Goal: Information Seeking & Learning: Find specific fact

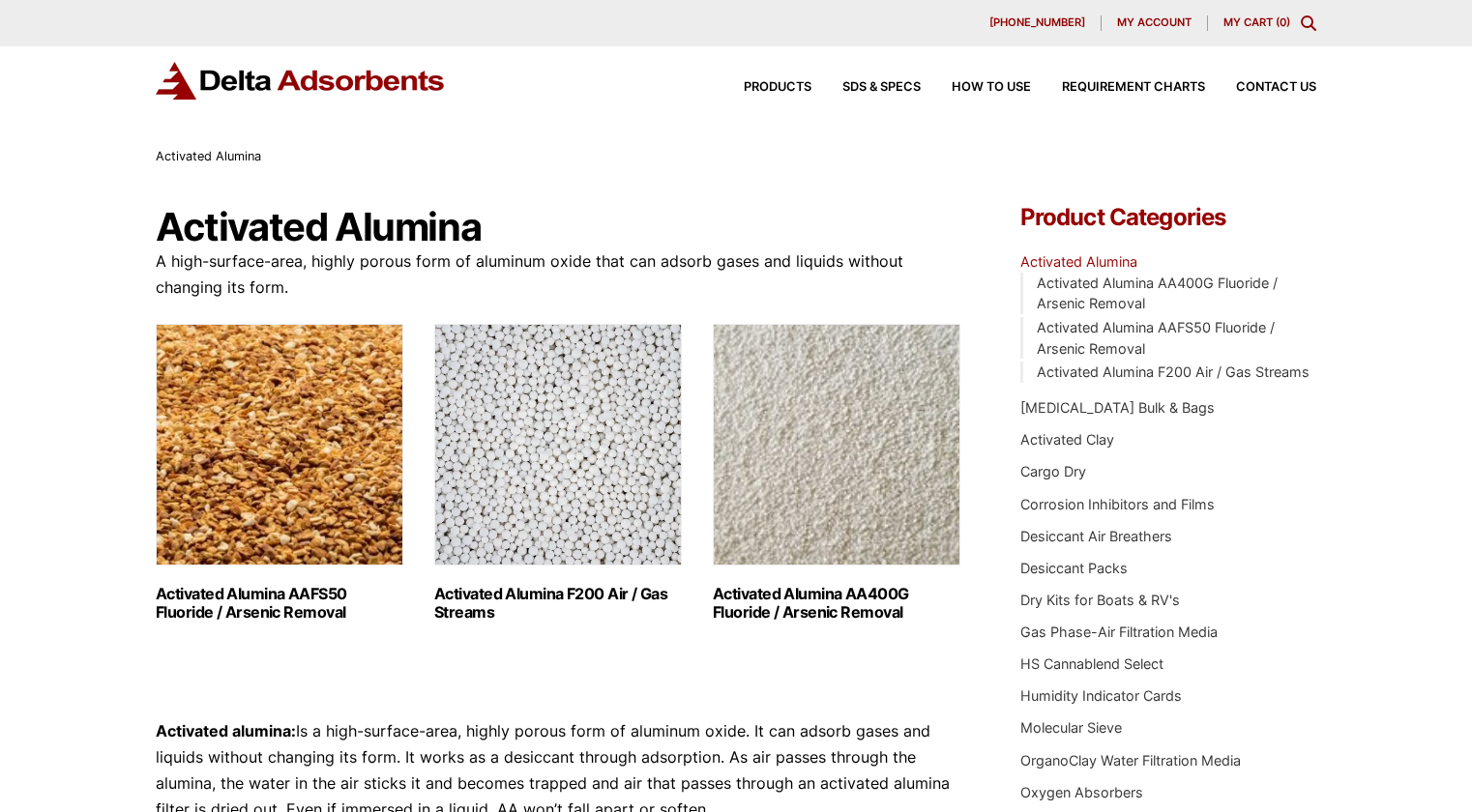
click at [562, 507] on img "Visit product category Activated Alumina F200 Air / Gas Streams" at bounding box center [558, 445] width 247 height 241
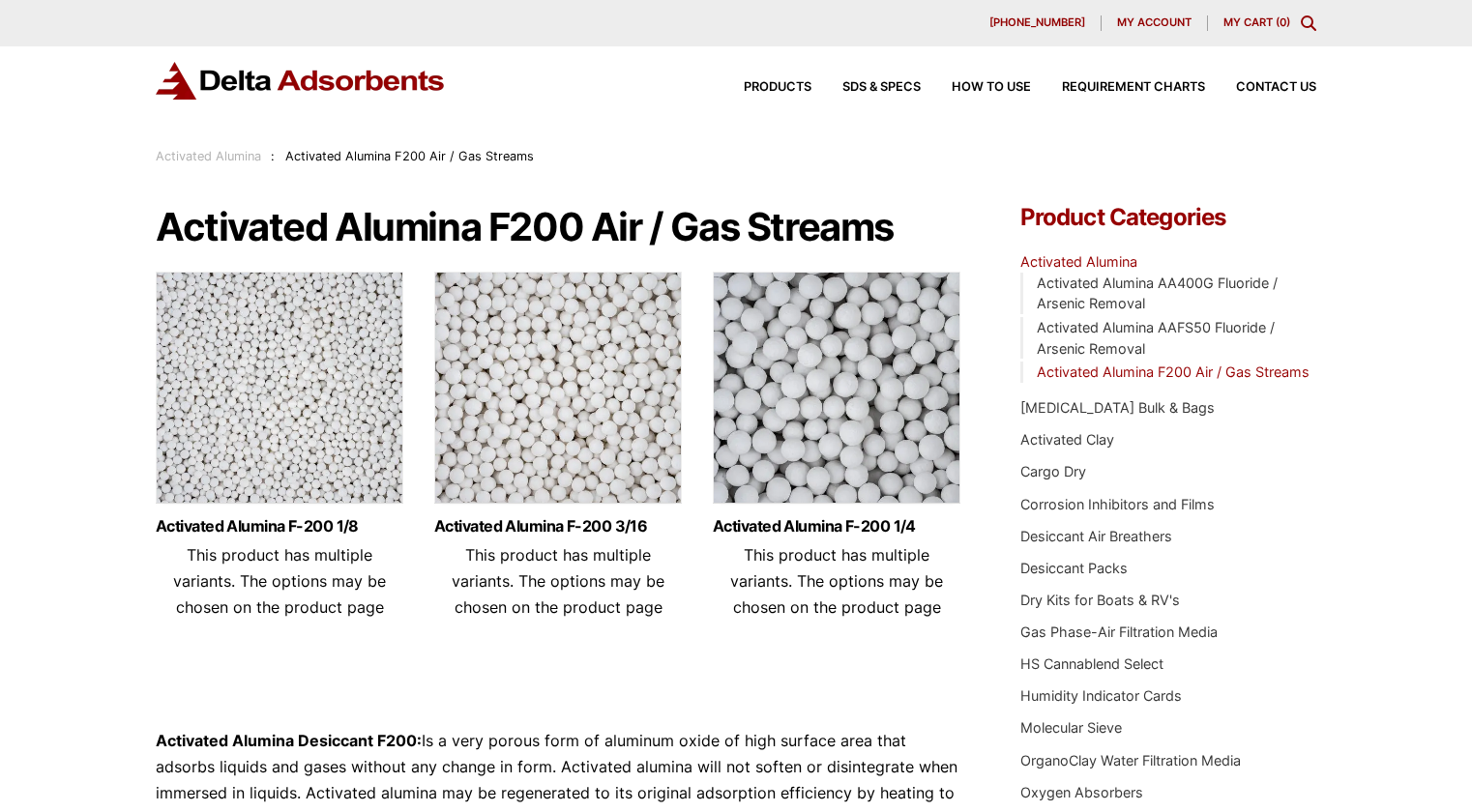
click at [350, 485] on img at bounding box center [280, 392] width 247 height 241
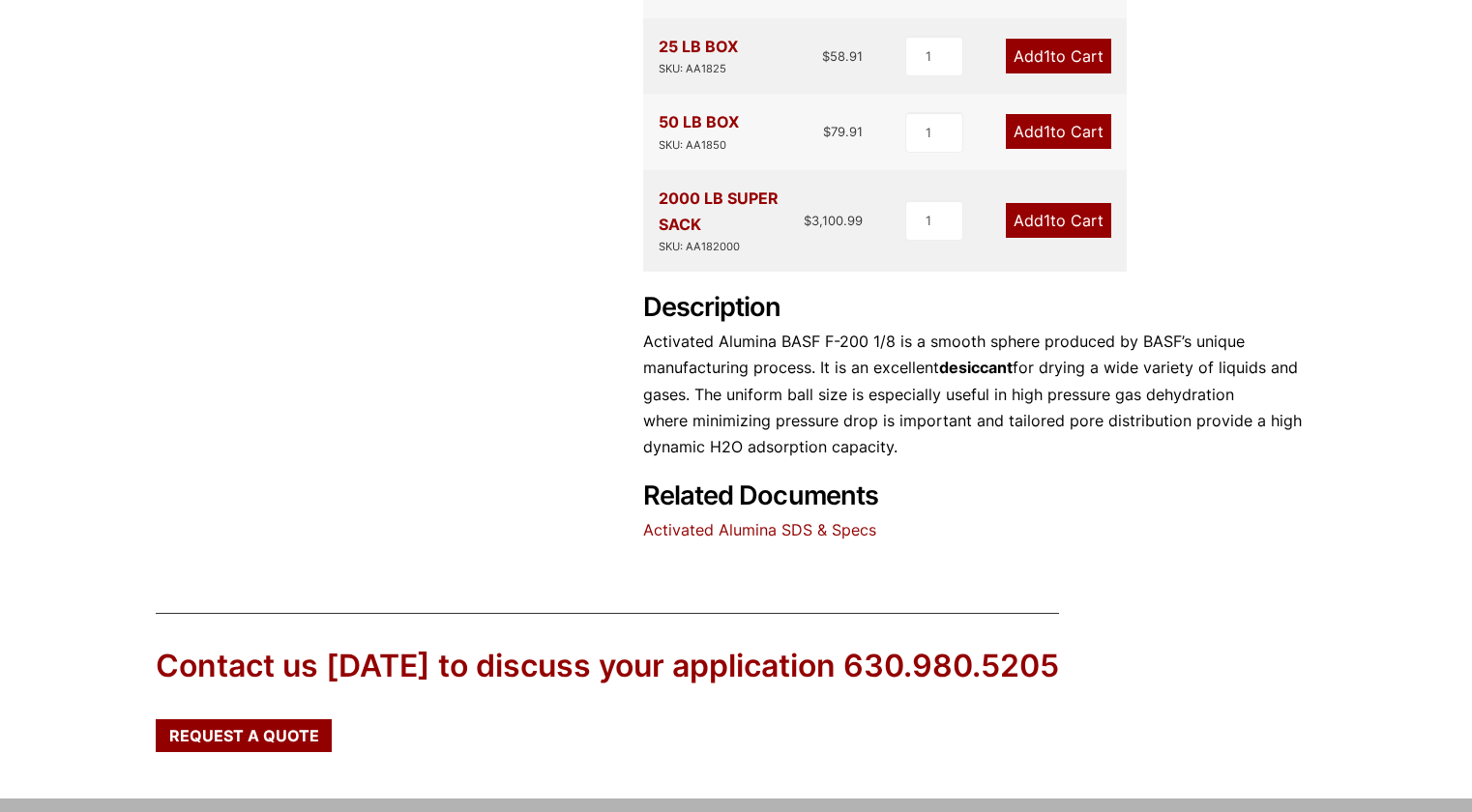
scroll to position [940, 0]
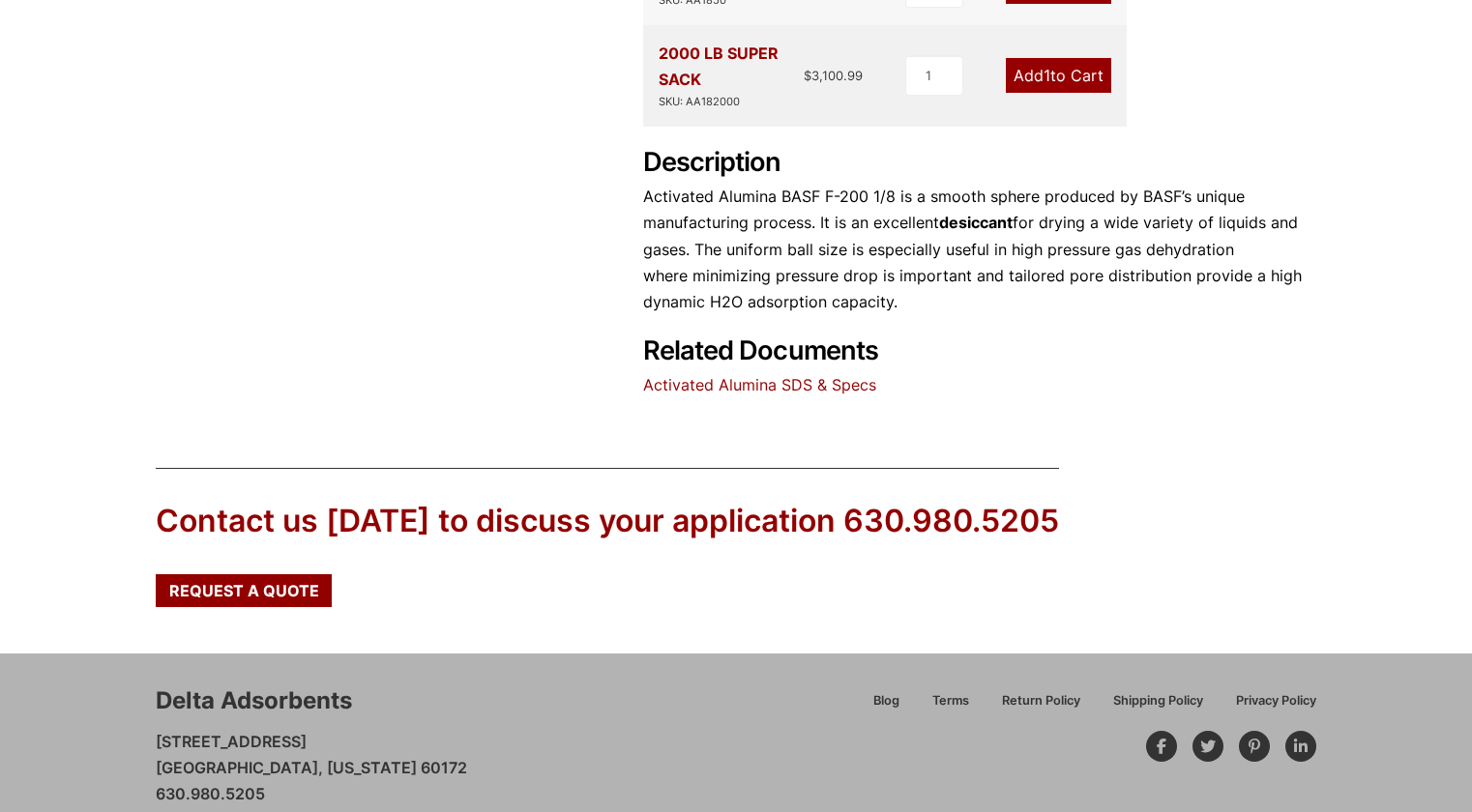
click at [715, 375] on link "Activated Alumina SDS & Specs" at bounding box center [759, 385] width 233 height 19
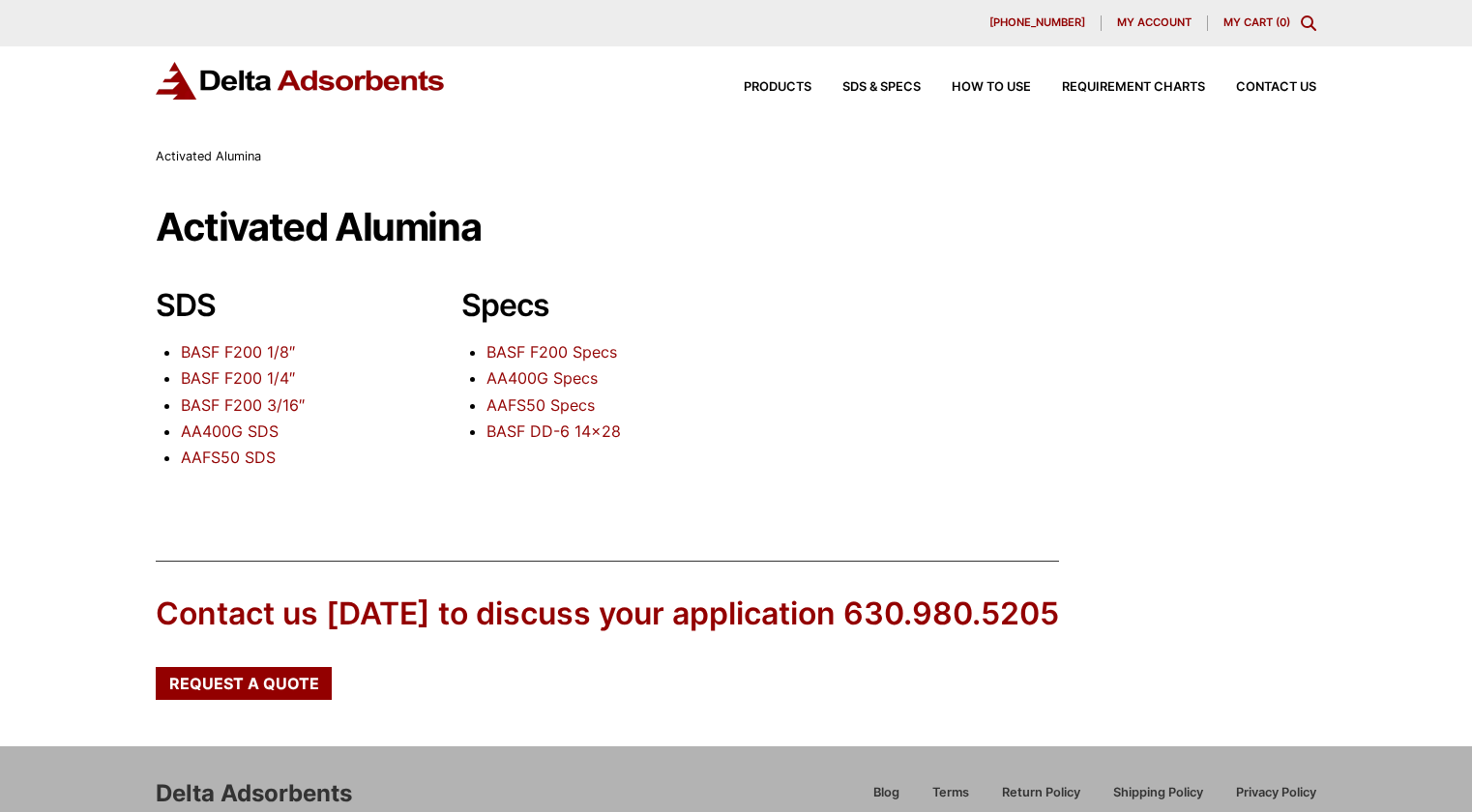
click at [569, 353] on link "BASF F200 Specs" at bounding box center [551, 351] width 131 height 19
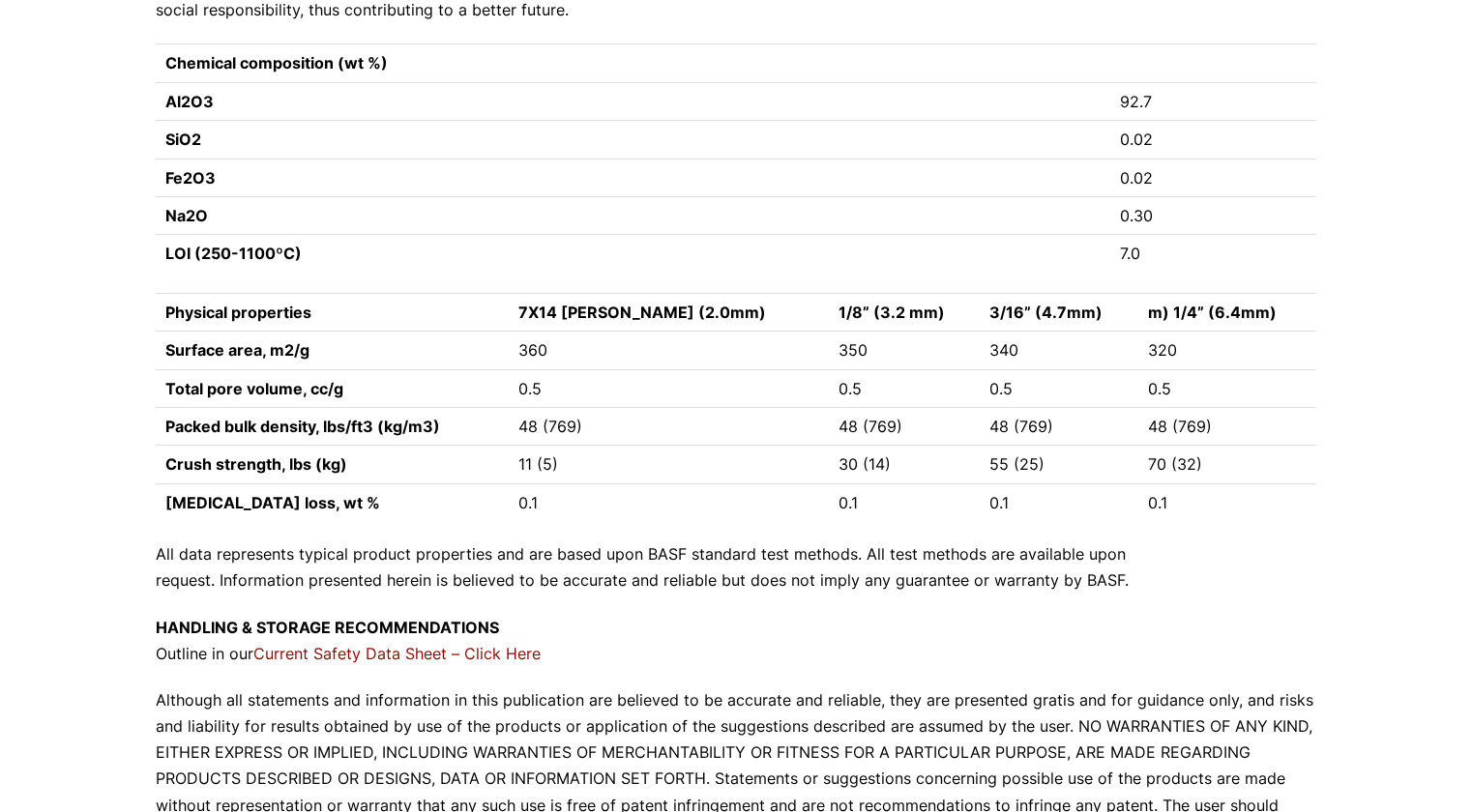
scroll to position [1742, 0]
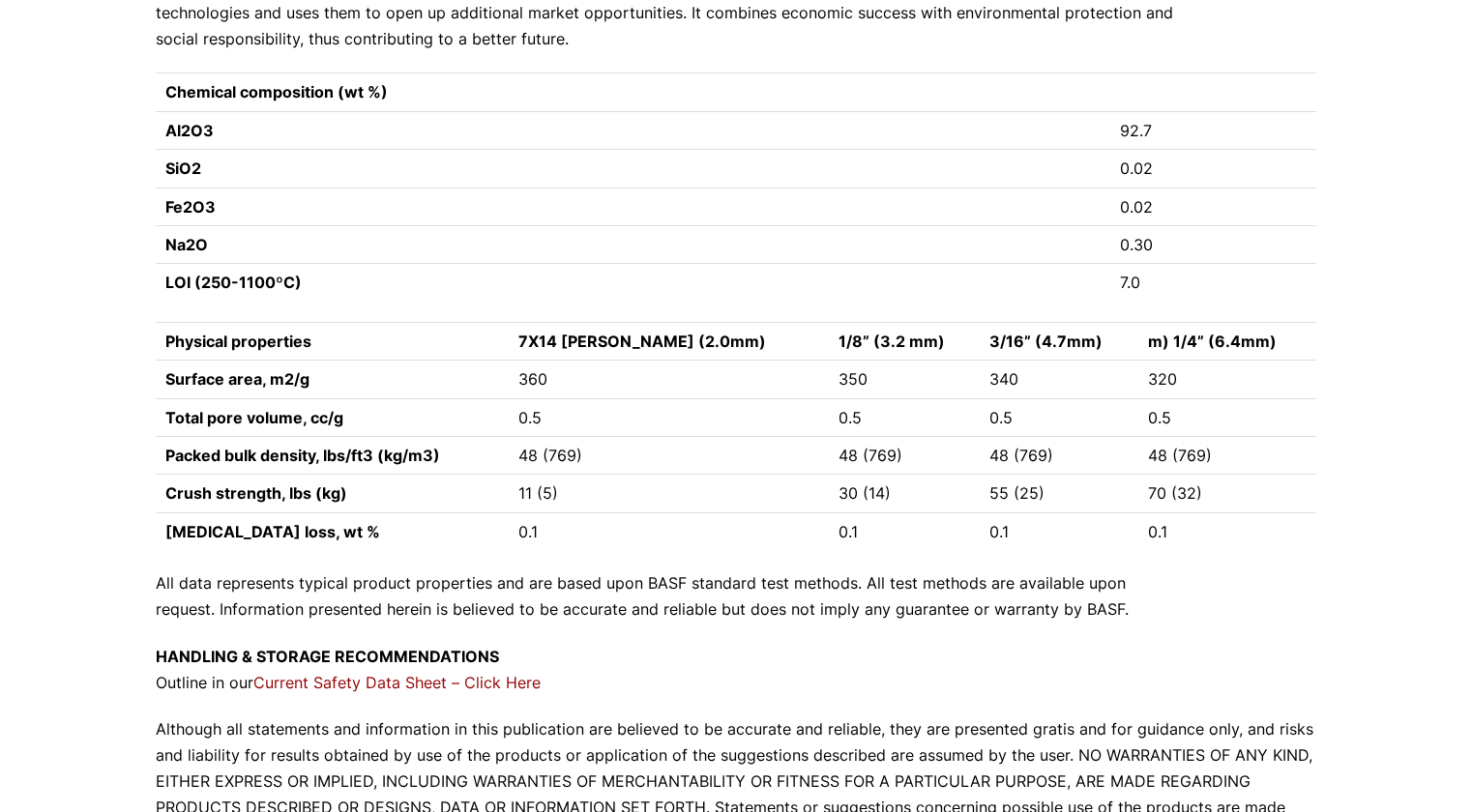
click at [160, 264] on td "LOI (250-1100ºC)" at bounding box center [633, 282] width 955 height 38
drag, startPoint x: 166, startPoint y: 248, endPoint x: 1148, endPoint y: 251, distance: 982.0
click at [1148, 264] on tr "LOI (250-1100ºC) 7.0" at bounding box center [736, 282] width 1161 height 38
copy tr "LOI (250-1100ºC) 7.0"
